Goal: Transaction & Acquisition: Purchase product/service

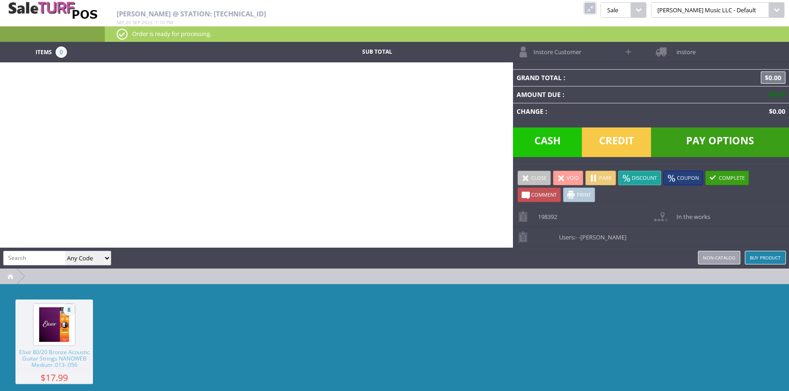
click at [596, 5] on link at bounding box center [590, 8] width 12 height 12
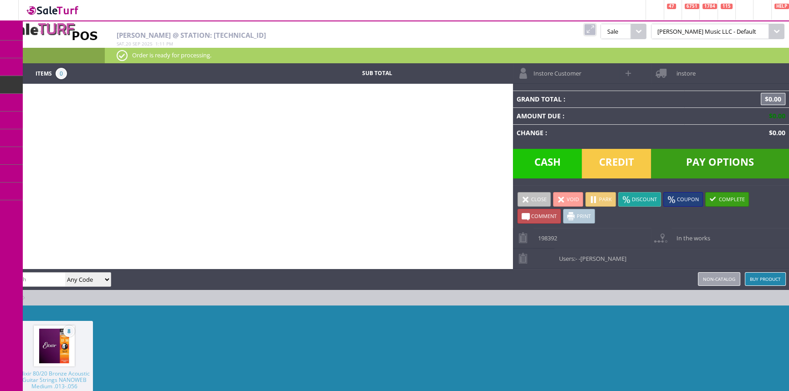
click at [66, 98] on link "Order List" at bounding box center [71, 103] width 96 height 18
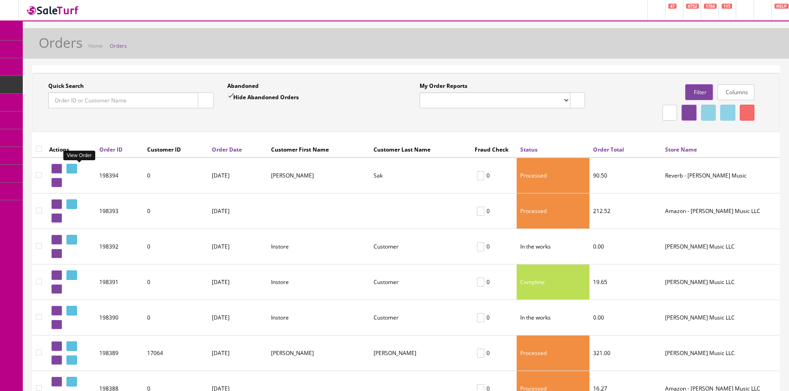
click at [71, 167] on icon at bounding box center [70, 168] width 2 height 5
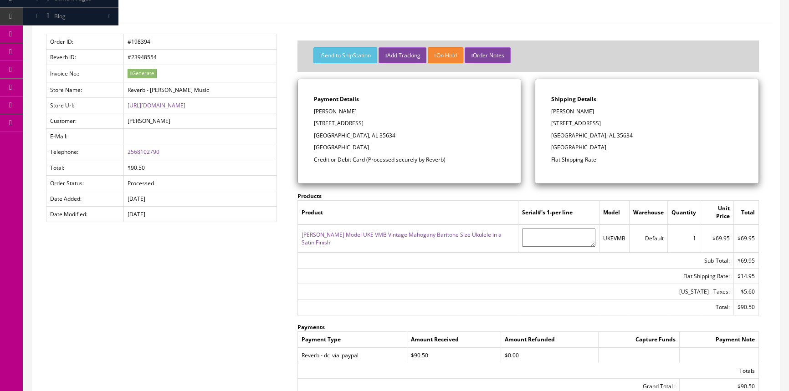
scroll to position [82, 0]
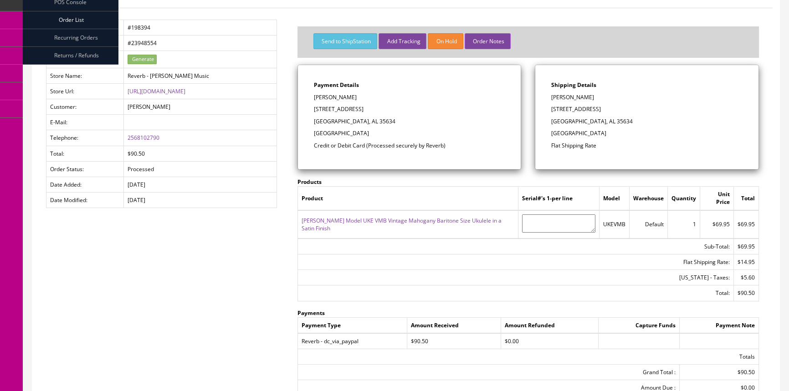
click at [416, 217] on link "[PERSON_NAME] Model UKE VMB Vintage Mahogany Baritone Size Ukulele in a Satin F…" at bounding box center [402, 224] width 200 height 15
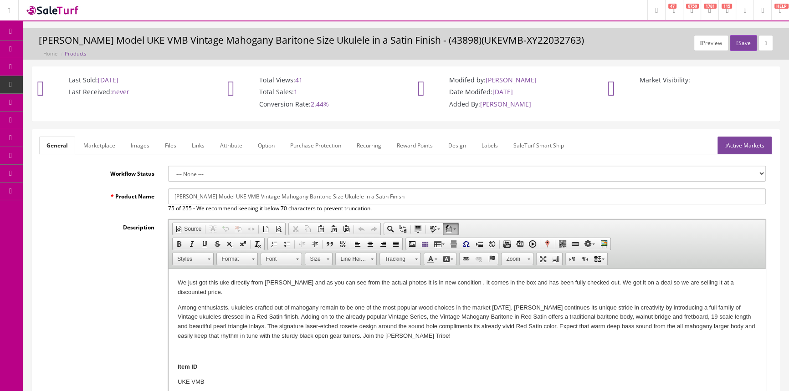
click at [51, 51] on icon at bounding box center [48, 48] width 10 height 7
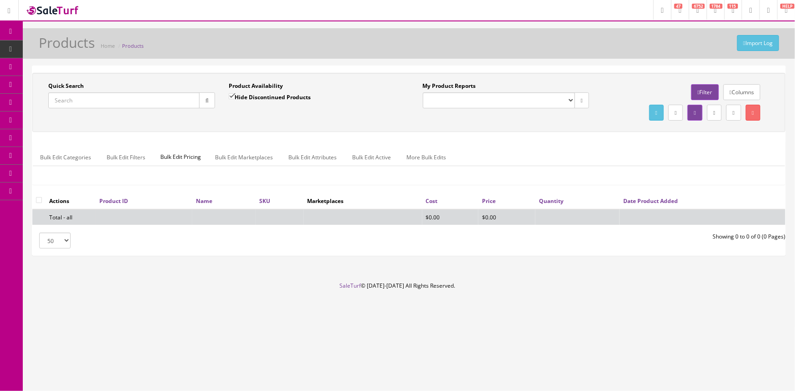
click at [53, 84] on icon at bounding box center [48, 84] width 10 height 7
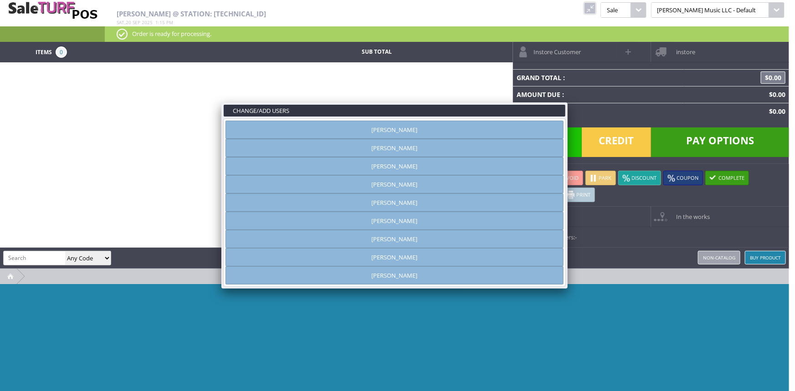
type input "[PERSON_NAME]"
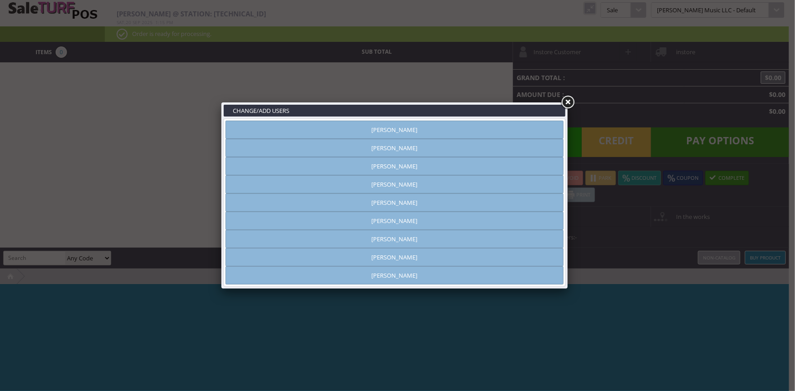
click at [385, 151] on link "[PERSON_NAME]" at bounding box center [395, 148] width 338 height 18
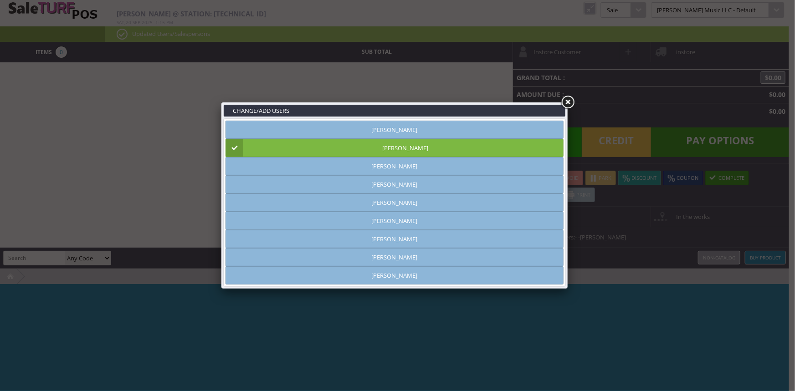
click at [569, 102] on link at bounding box center [568, 102] width 16 height 16
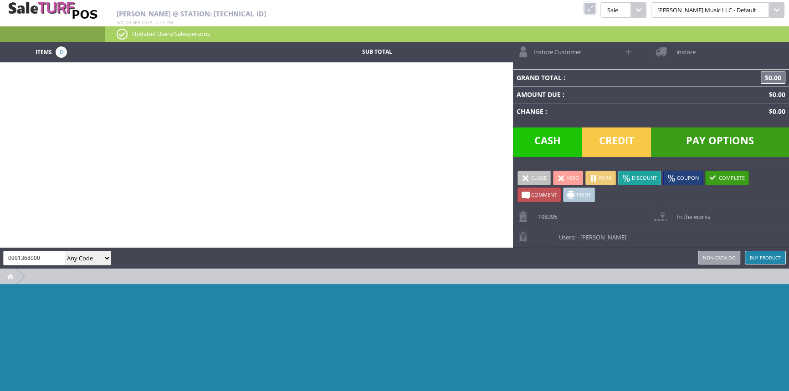
type input "0991368000"
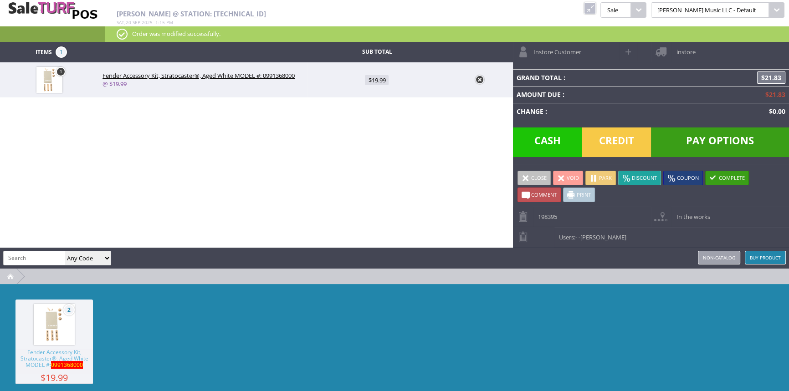
click at [623, 137] on span "Credit" at bounding box center [616, 143] width 69 height 30
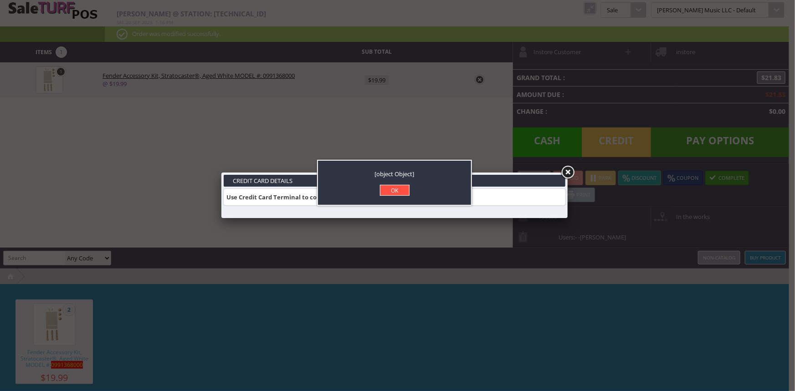
click at [387, 188] on link "OK" at bounding box center [395, 190] width 30 height 11
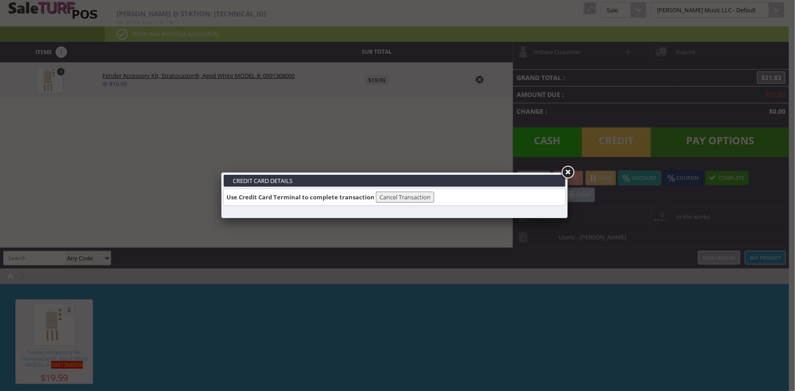
click at [413, 199] on button "Cancel Transaction" at bounding box center [405, 197] width 58 height 11
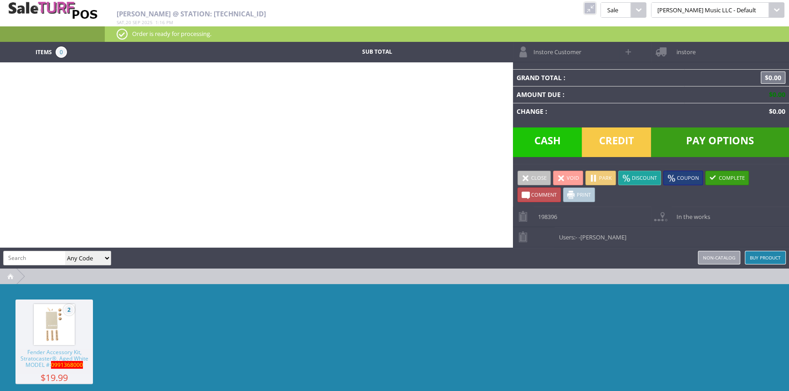
click at [596, 9] on link at bounding box center [590, 8] width 12 height 12
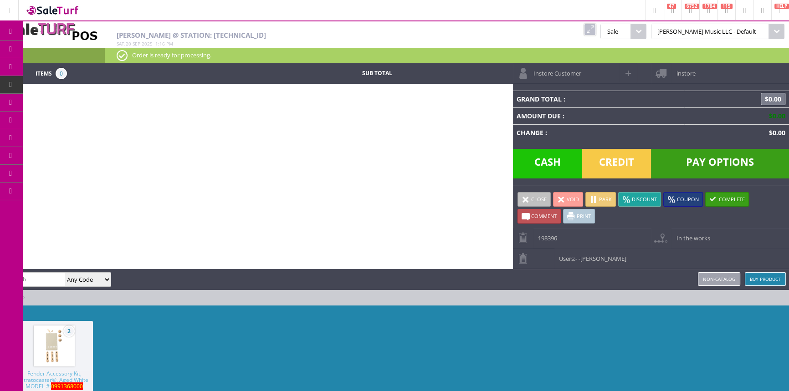
click at [47, 100] on link "Order List" at bounding box center [71, 103] width 96 height 18
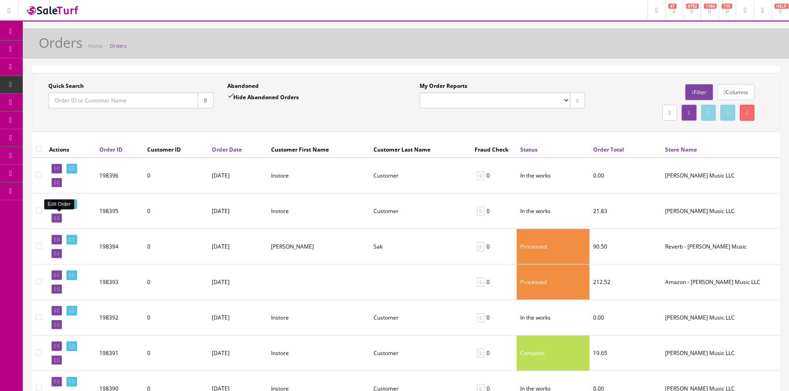
click at [56, 217] on icon at bounding box center [55, 218] width 2 height 5
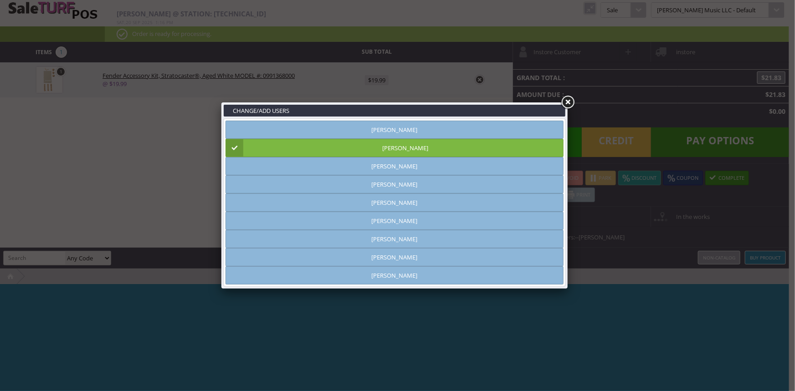
type input "[PERSON_NAME]"
click at [569, 103] on link at bounding box center [568, 102] width 16 height 16
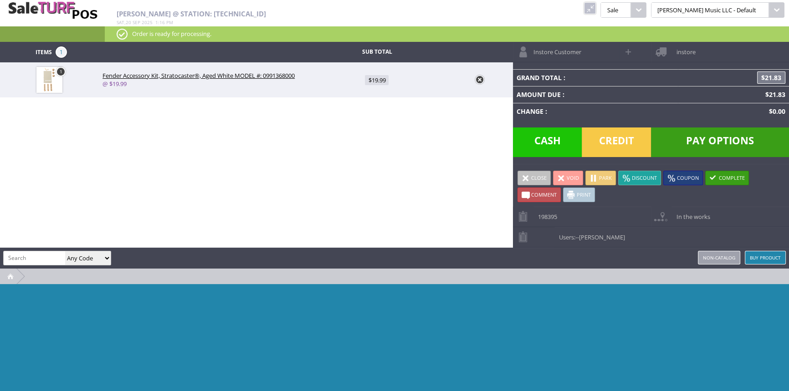
click at [671, 129] on span "Pay Options" at bounding box center [720, 143] width 138 height 30
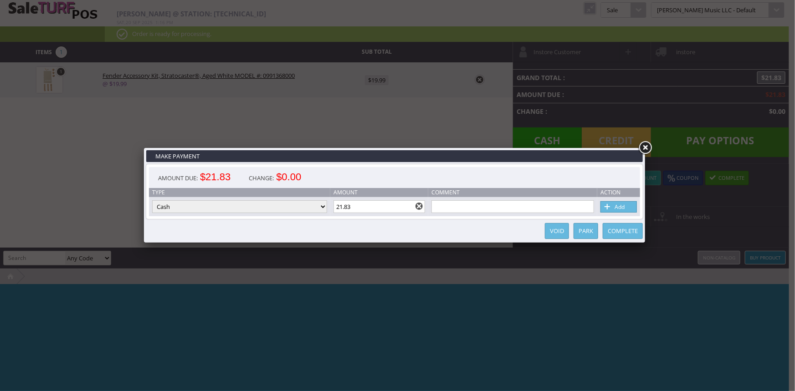
click at [277, 209] on select "Cash Credit Card Cheque or Money Order" at bounding box center [239, 206] width 175 height 13
select select "credit_card"
click at [152, 201] on select "Cash Credit Card Cheque or Money Order" at bounding box center [239, 206] width 175 height 13
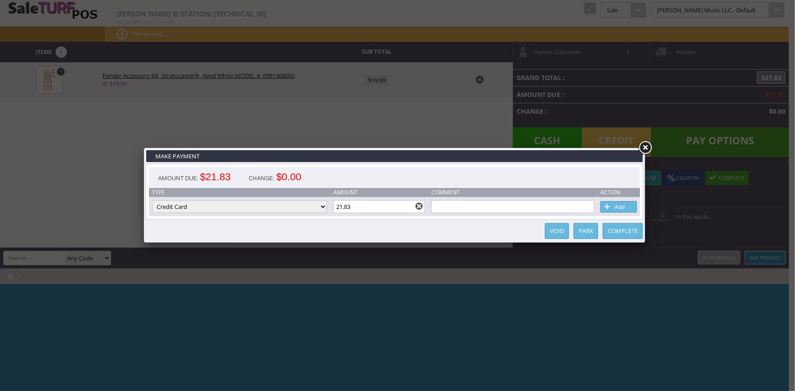
click at [622, 203] on link "Add" at bounding box center [619, 206] width 36 height 11
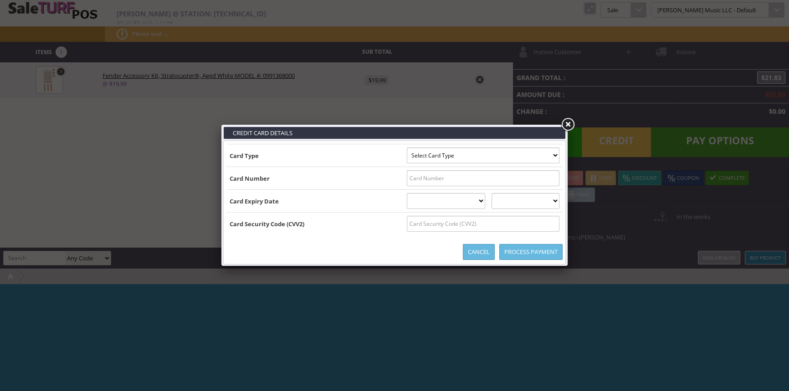
type input "[US_VEHICLE_IDENTIFICATION_NUMBER]^[PERSON_NAME]/[PERSON_NAME] ^280120110100110…"
select select "VISA"
type input "[CREDIT_CARD_NUMBER]"
select select "01"
select select "2028"
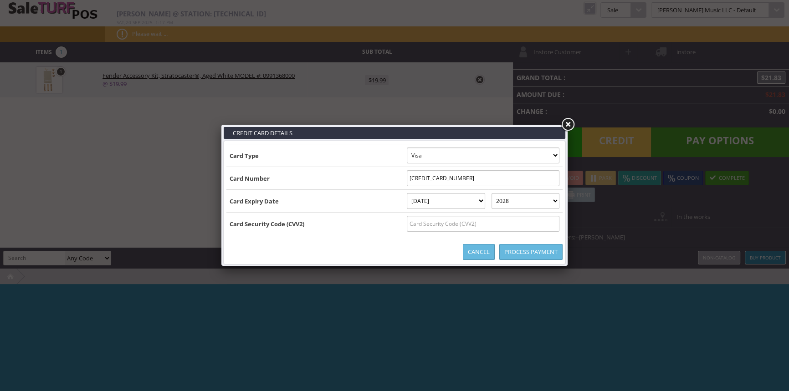
type input "[US_VEHICLE_IDENTIFICATION_NUMBER]^[PERSON_NAME]/[PERSON_NAME] ^280120110100110…"
click at [407, 223] on input "text" at bounding box center [483, 224] width 153 height 16
type input "545"
click at [519, 250] on link "Process Payment" at bounding box center [530, 252] width 63 height 16
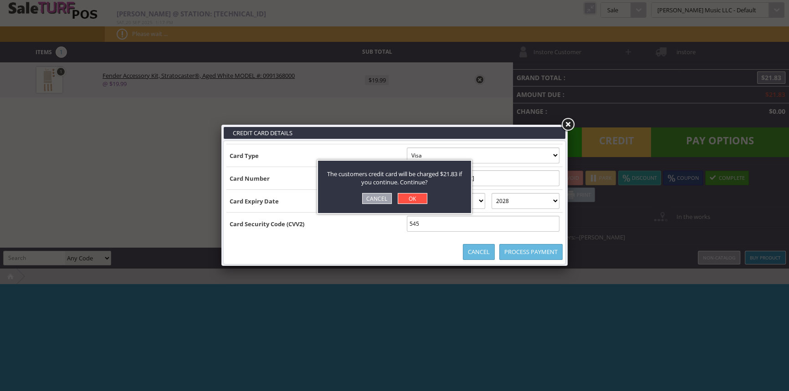
click at [412, 201] on link "OK" at bounding box center [413, 198] width 30 height 11
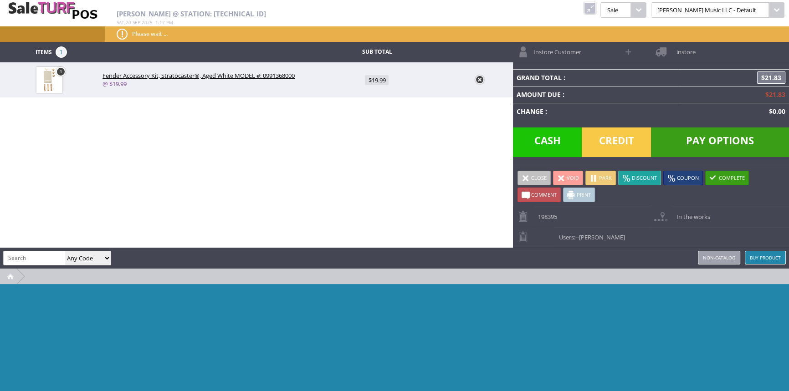
type input "0"
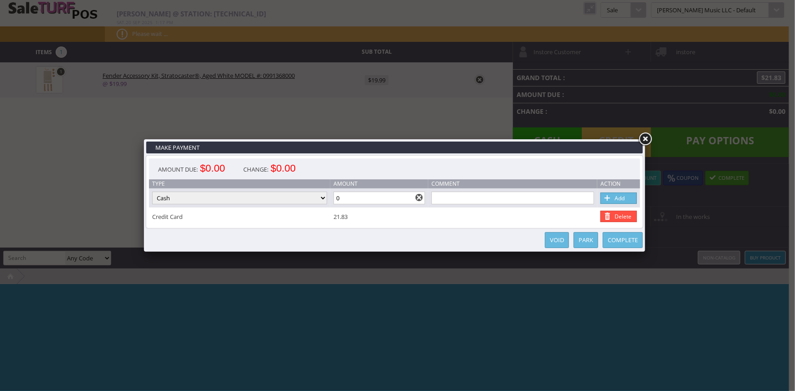
click at [617, 243] on link "Complete" at bounding box center [623, 240] width 40 height 16
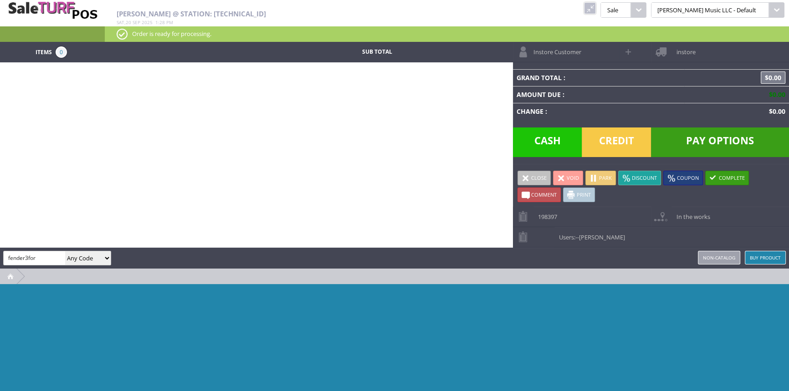
type input "fender3for"
click at [89, 254] on select "Any Code SKU UPC EAN Name Model" at bounding box center [88, 259] width 46 height 14
select select "sku"
click at [65, 252] on select "Any Code SKU UPC EAN Name Model" at bounding box center [88, 259] width 46 height 14
click at [36, 257] on input "fender3for" at bounding box center [35, 258] width 62 height 13
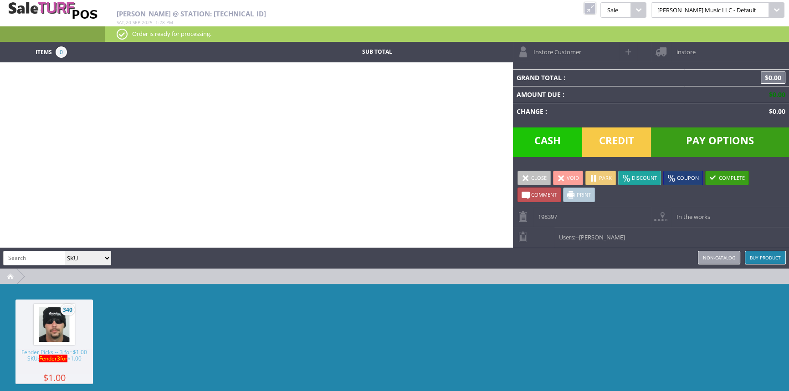
click at [55, 359] on span "Fender3for" at bounding box center [53, 359] width 28 height 8
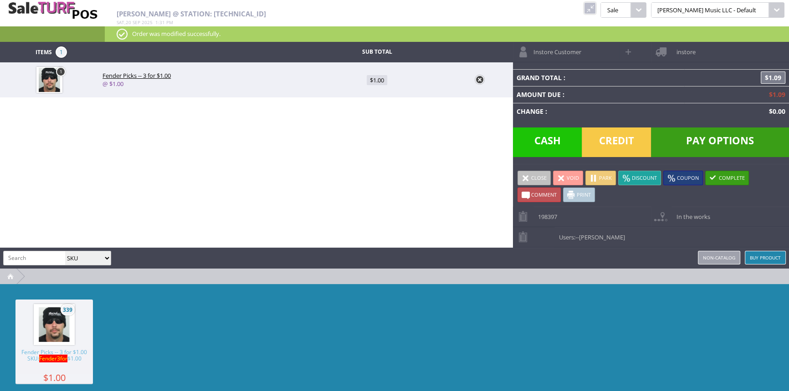
click at [38, 252] on input "search" at bounding box center [35, 258] width 62 height 13
type input "scpx-cu"
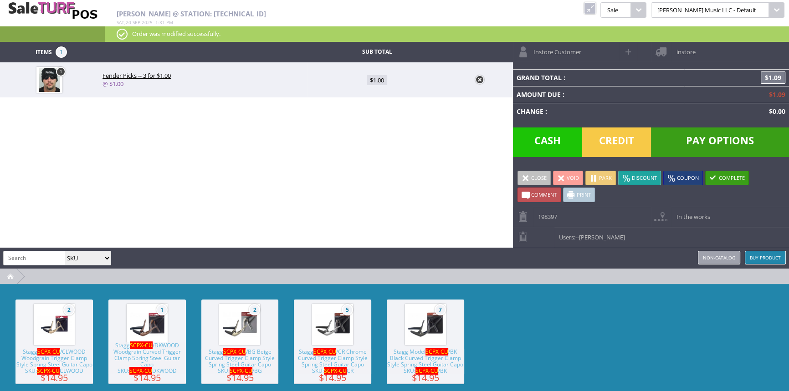
click at [425, 349] on span "Stagg Model SCPX-CU /BK Black Curved Trigger Clamp Style Spring Steel Guitar Ca…" at bounding box center [425, 362] width 77 height 26
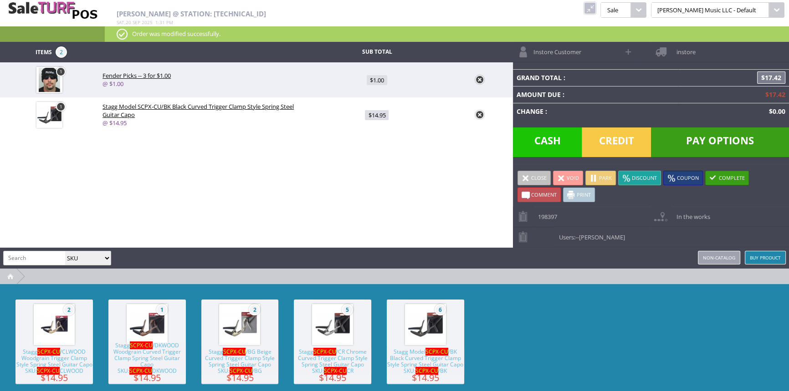
click at [66, 184] on div "Items 2 Sub Total 1 Fender Picks -- 3 for $1.00 @ $1.00 $1.00 1 Stagg Model SCP…" at bounding box center [394, 231] width 789 height 379
click at [551, 128] on span "Cash" at bounding box center [547, 143] width 69 height 30
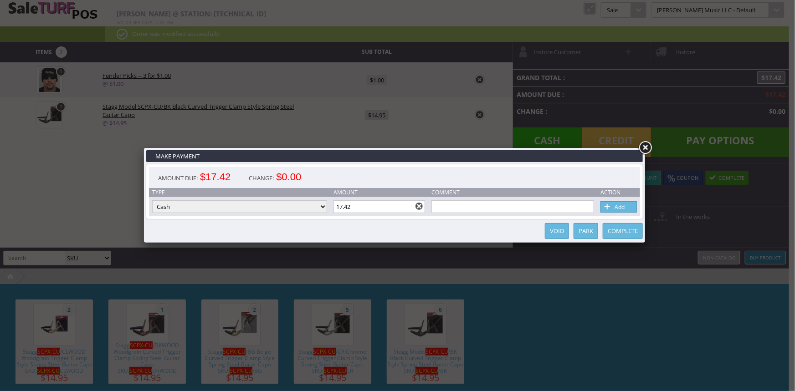
drag, startPoint x: 364, startPoint y: 208, endPoint x: 339, endPoint y: 209, distance: 25.5
click at [339, 209] on input "17.42" at bounding box center [380, 206] width 92 height 13
click at [627, 205] on link "Add" at bounding box center [619, 206] width 36 height 11
type input "0"
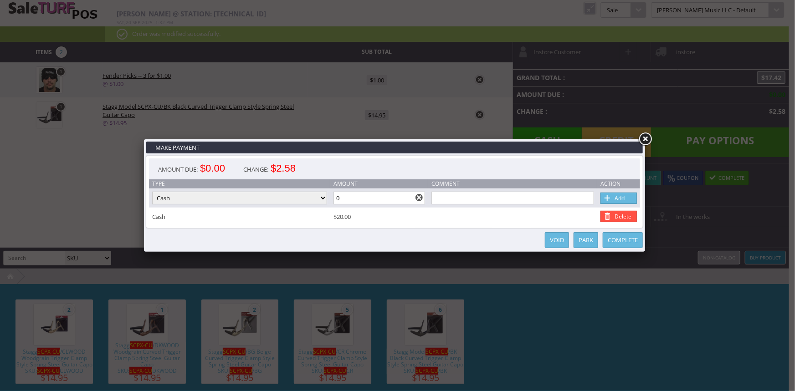
click at [623, 239] on link "Complete" at bounding box center [623, 240] width 40 height 16
